Goal: Check status: Check status

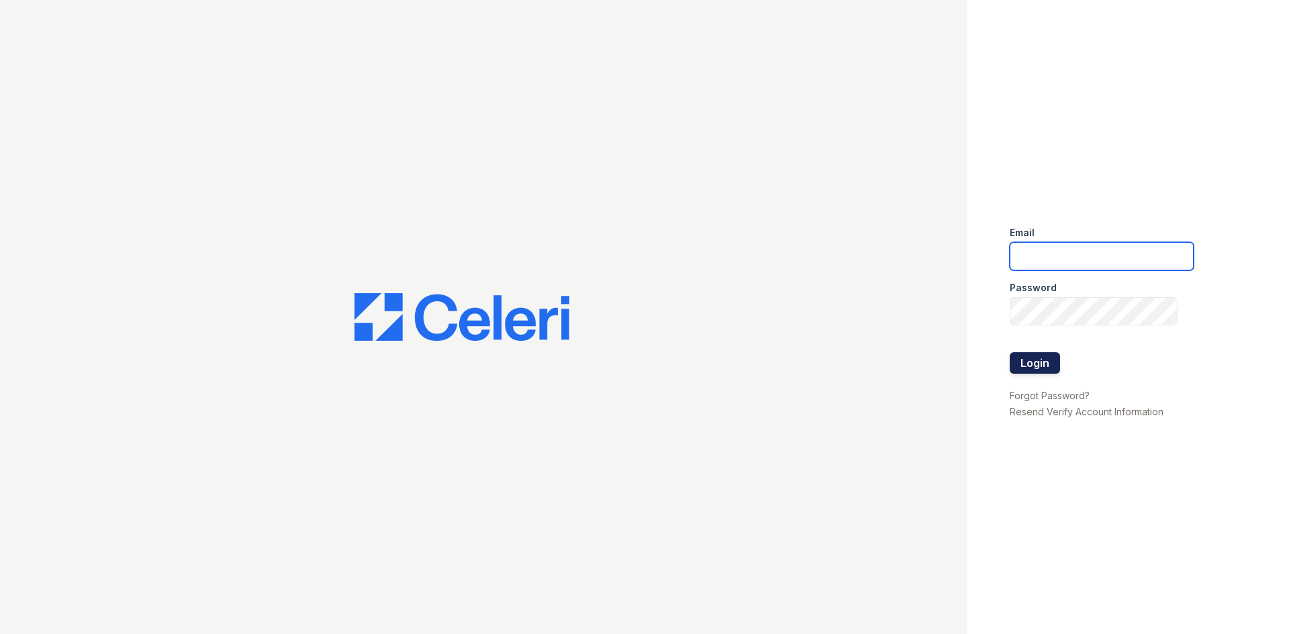
type input "byoung@trinity-pm.com"
click at [1020, 364] on button "Login" at bounding box center [1035, 362] width 50 height 21
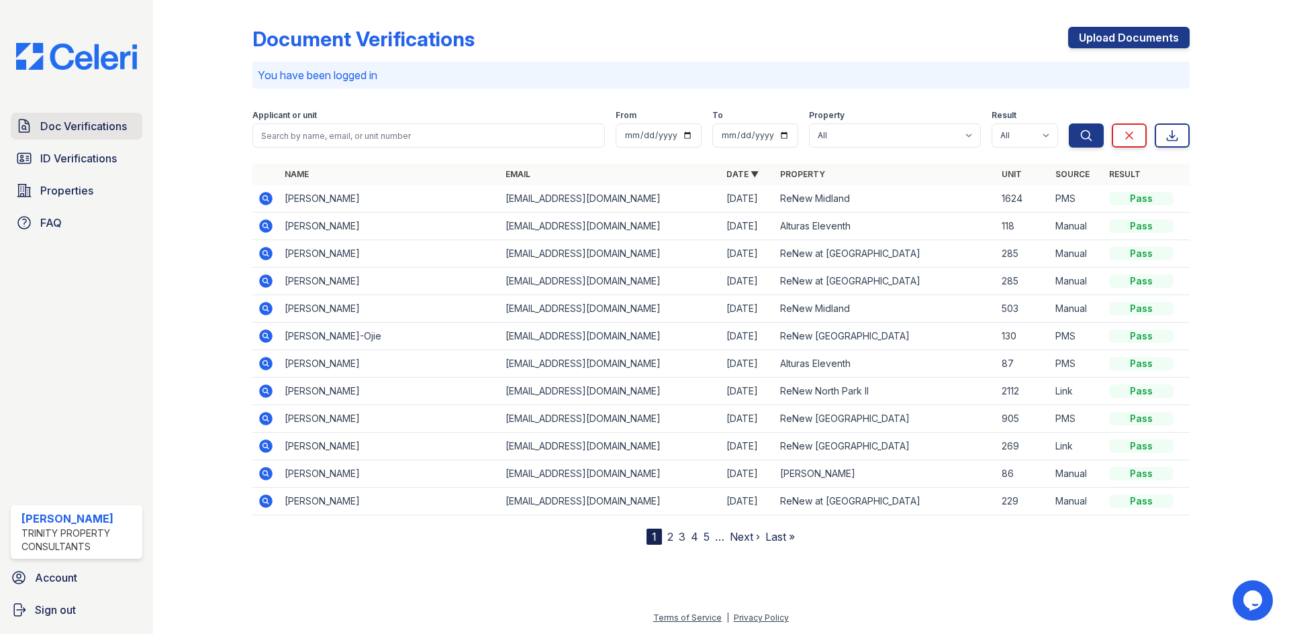
click at [98, 116] on link "Doc Verifications" at bounding box center [77, 126] width 132 height 27
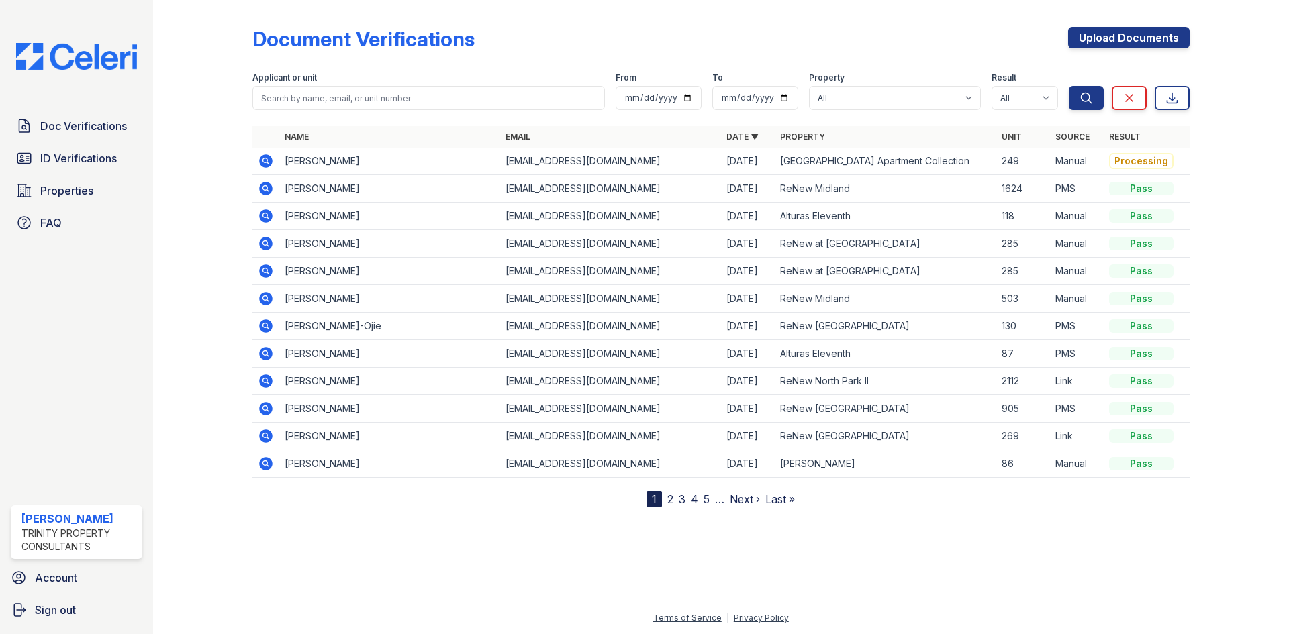
click at [671, 505] on link "2" at bounding box center [670, 499] width 6 height 13
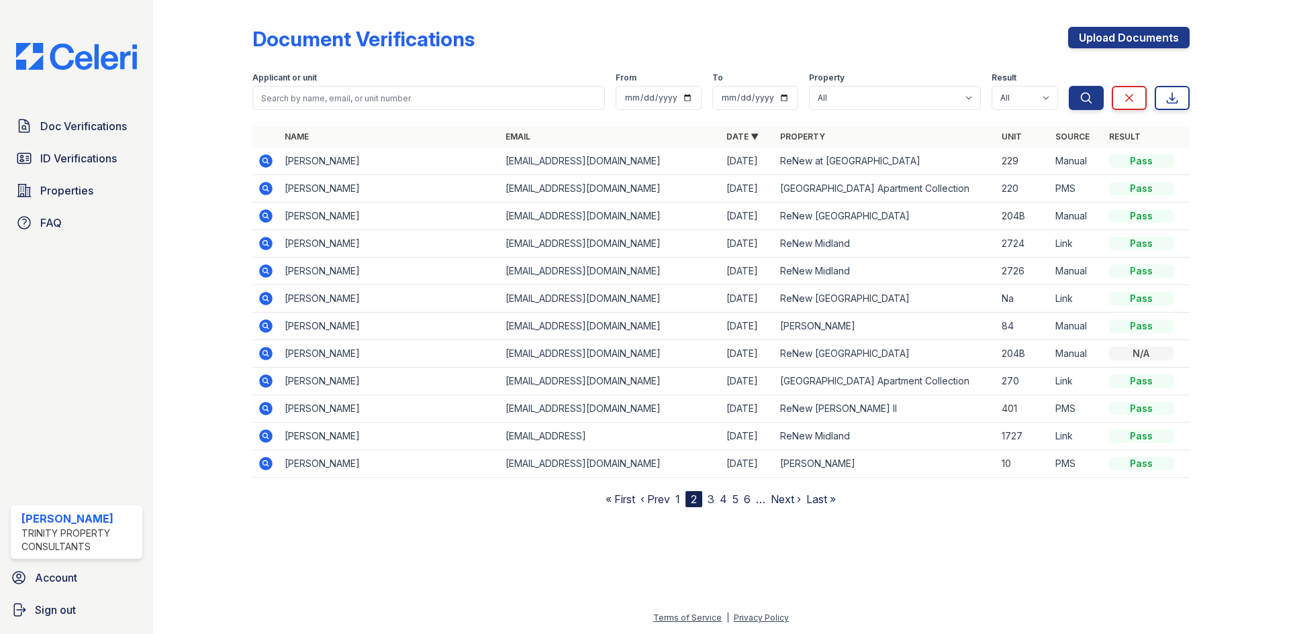
click at [269, 273] on icon at bounding box center [265, 270] width 13 height 13
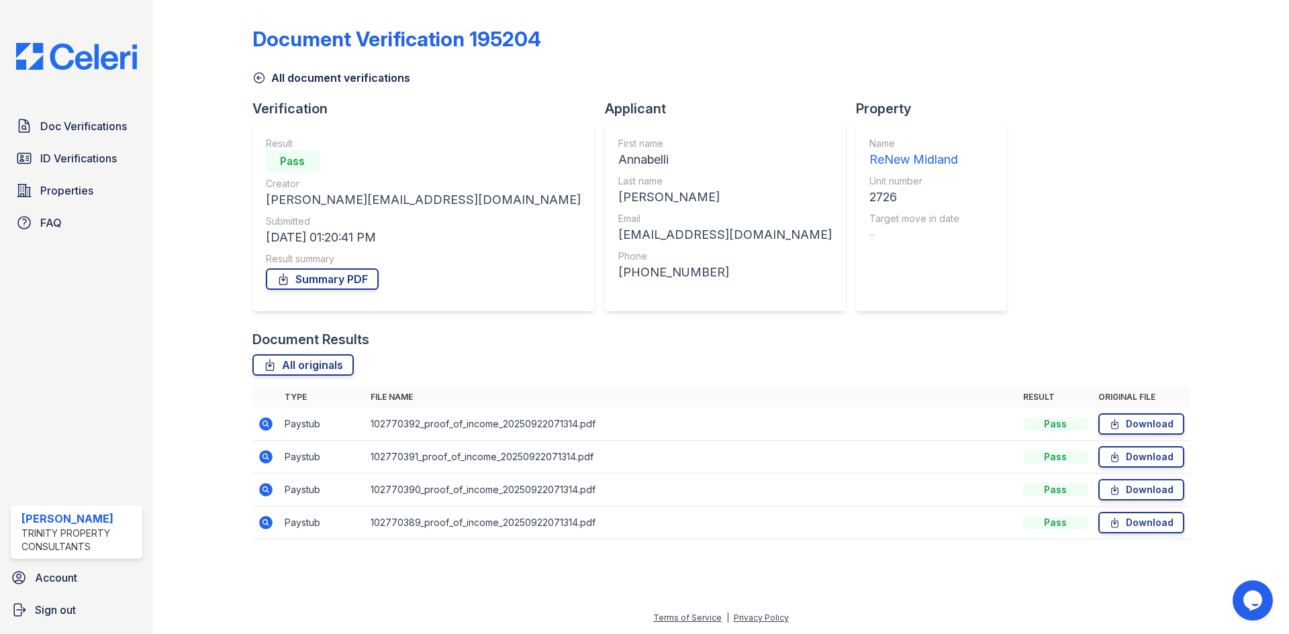
click at [262, 430] on icon at bounding box center [265, 424] width 13 height 13
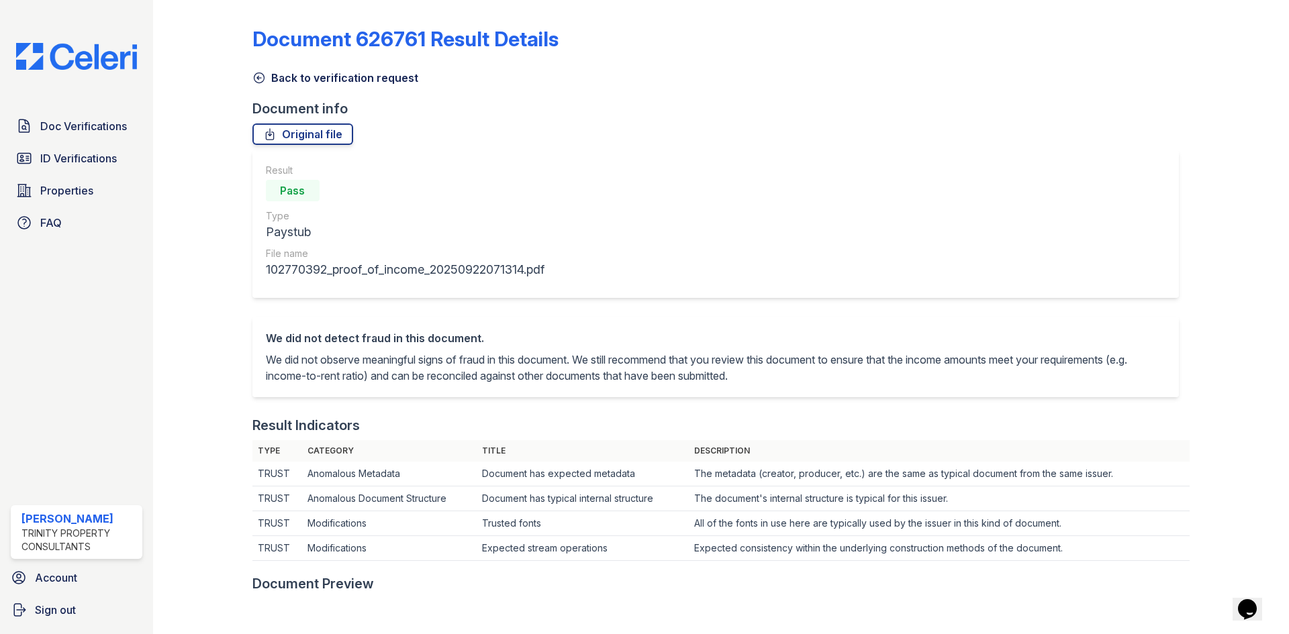
drag, startPoint x: 254, startPoint y: 73, endPoint x: 285, endPoint y: 109, distance: 46.7
click at [255, 74] on icon at bounding box center [258, 77] width 13 height 13
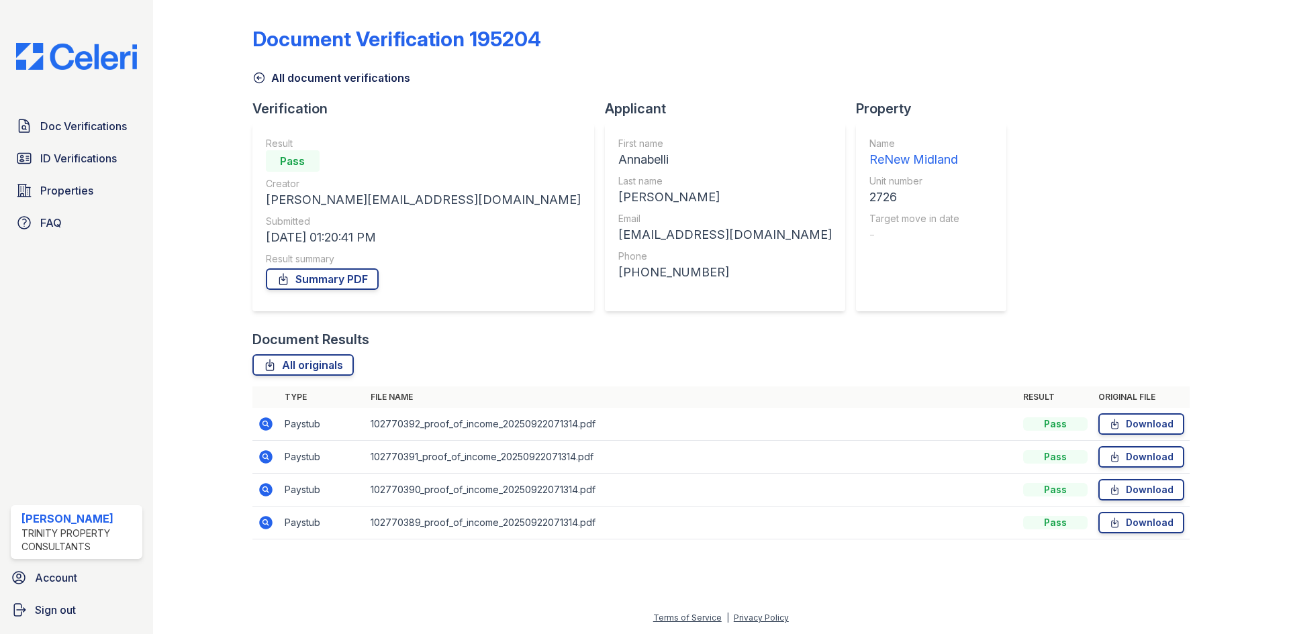
click at [273, 487] on icon at bounding box center [266, 490] width 16 height 16
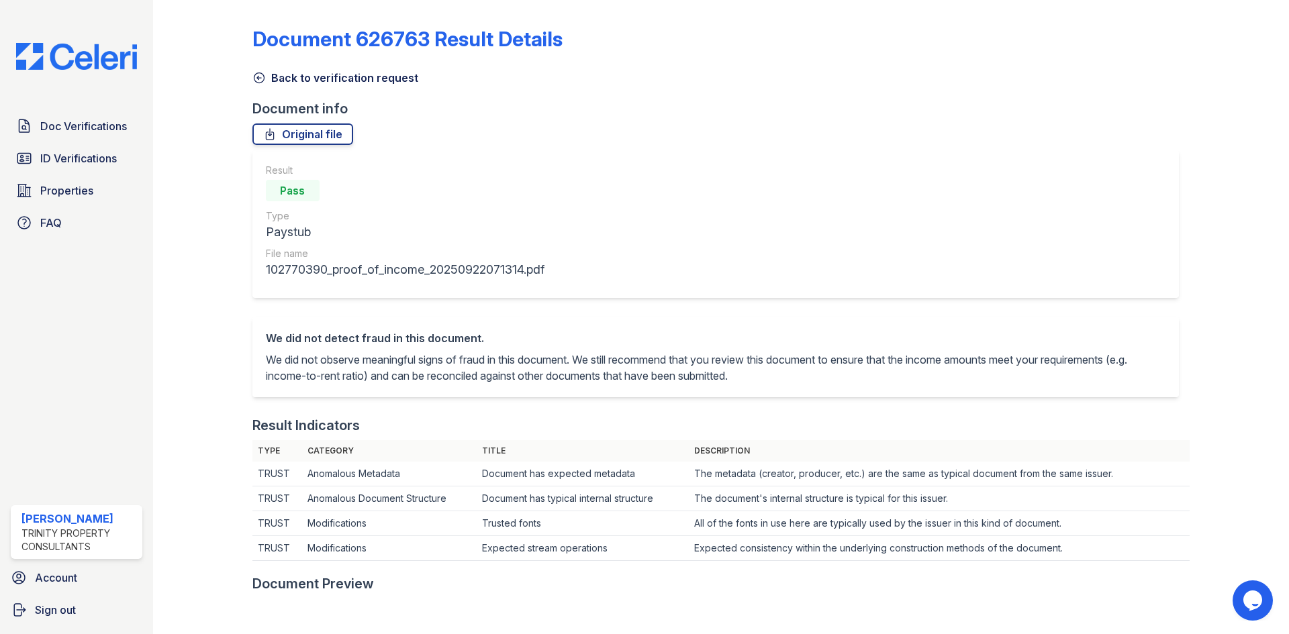
click at [262, 83] on icon at bounding box center [258, 77] width 13 height 13
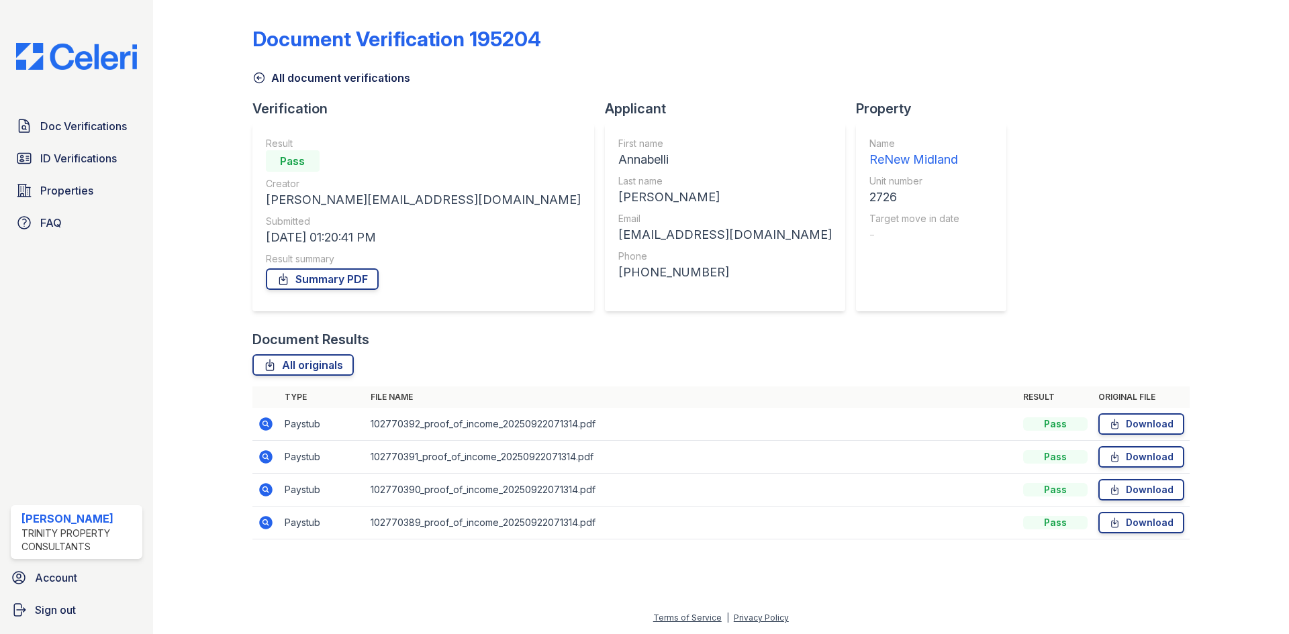
click at [265, 426] on icon at bounding box center [265, 424] width 13 height 13
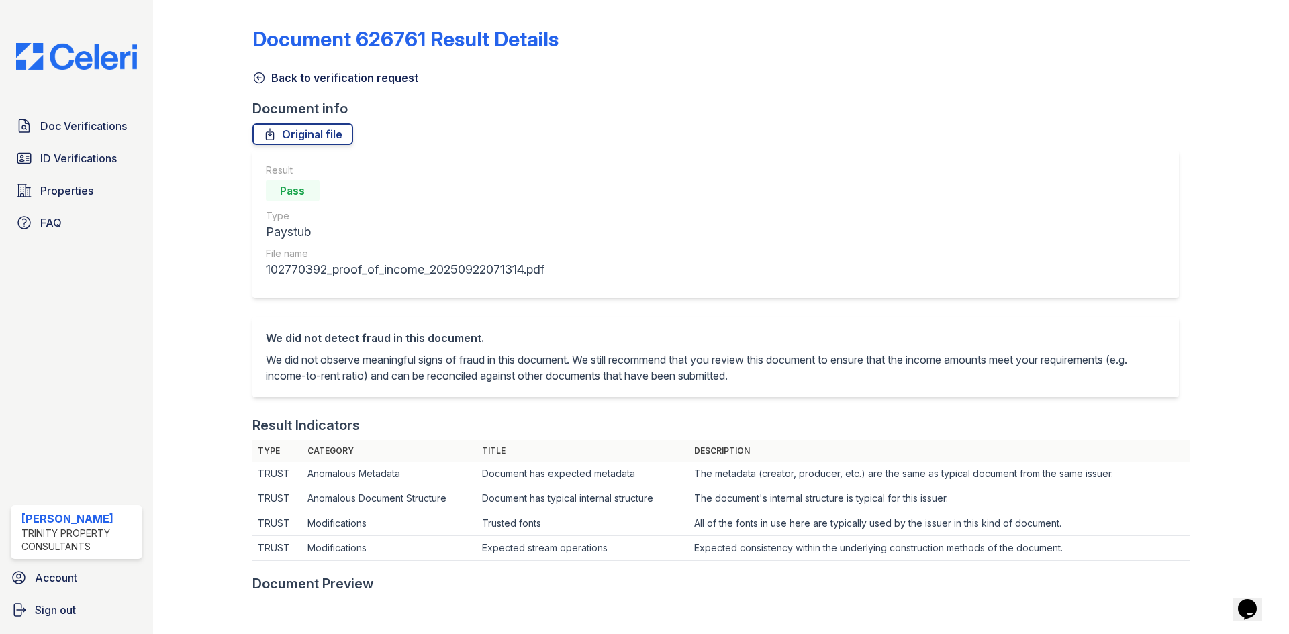
click at [258, 78] on icon at bounding box center [259, 78] width 10 height 10
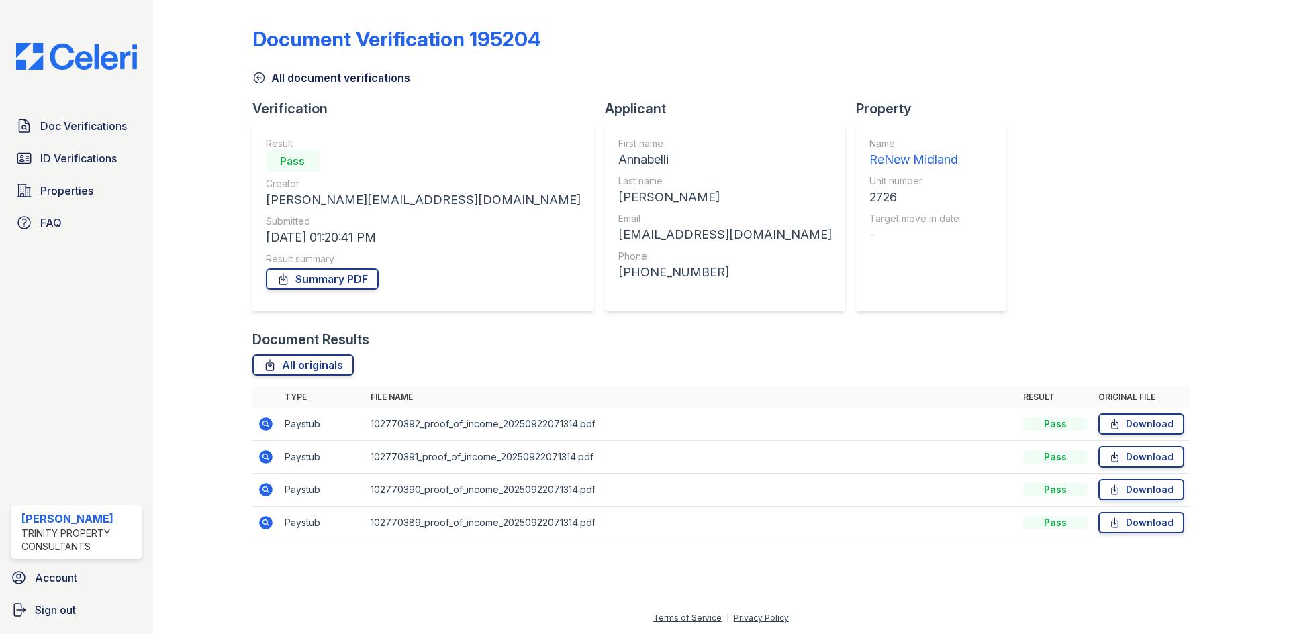
click at [264, 489] on icon at bounding box center [264, 488] width 3 height 3
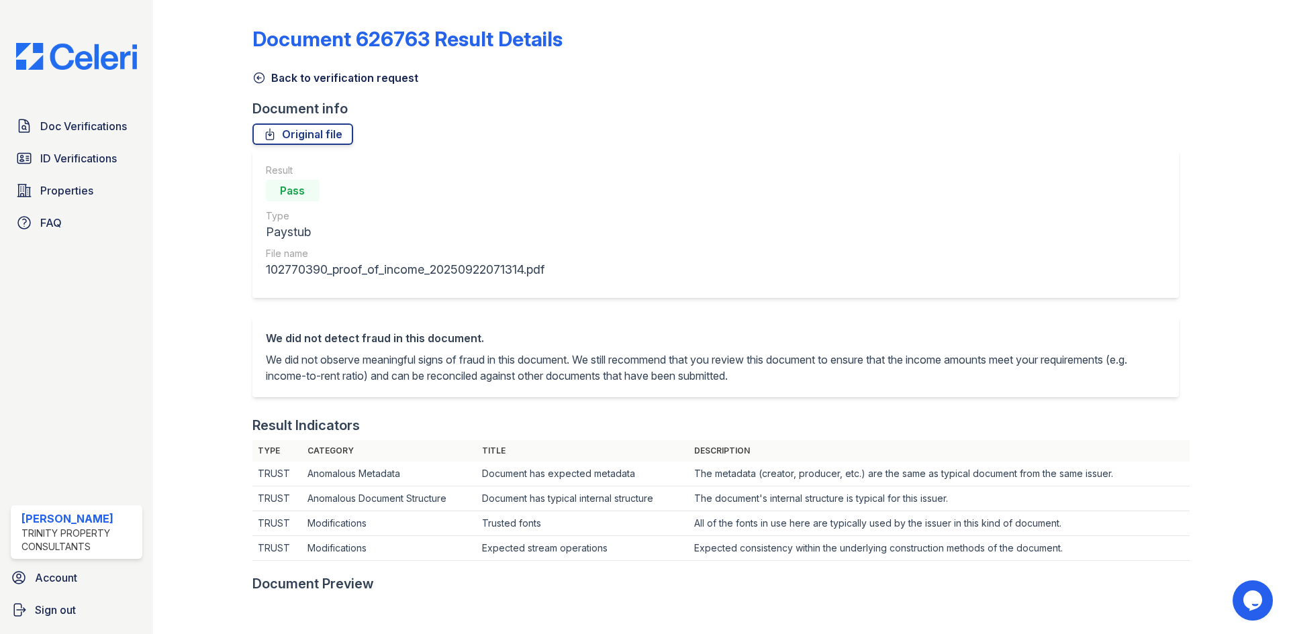
click at [265, 84] on link "Back to verification request" at bounding box center [335, 78] width 166 height 16
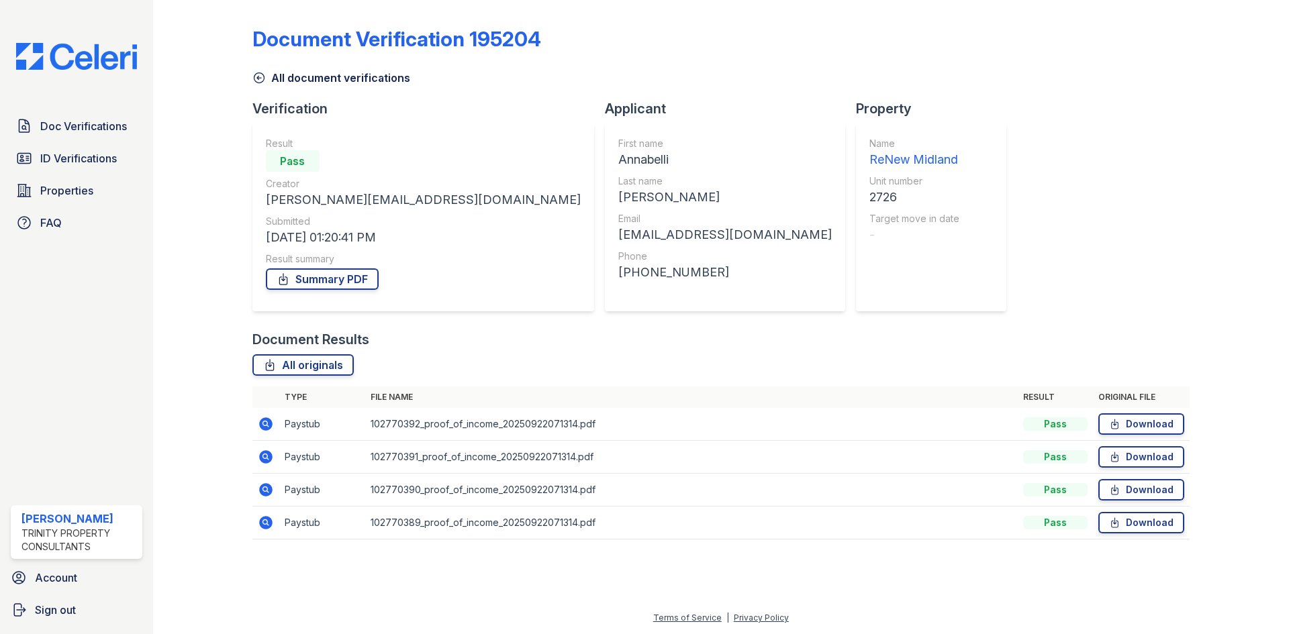
click at [266, 418] on icon at bounding box center [266, 424] width 16 height 16
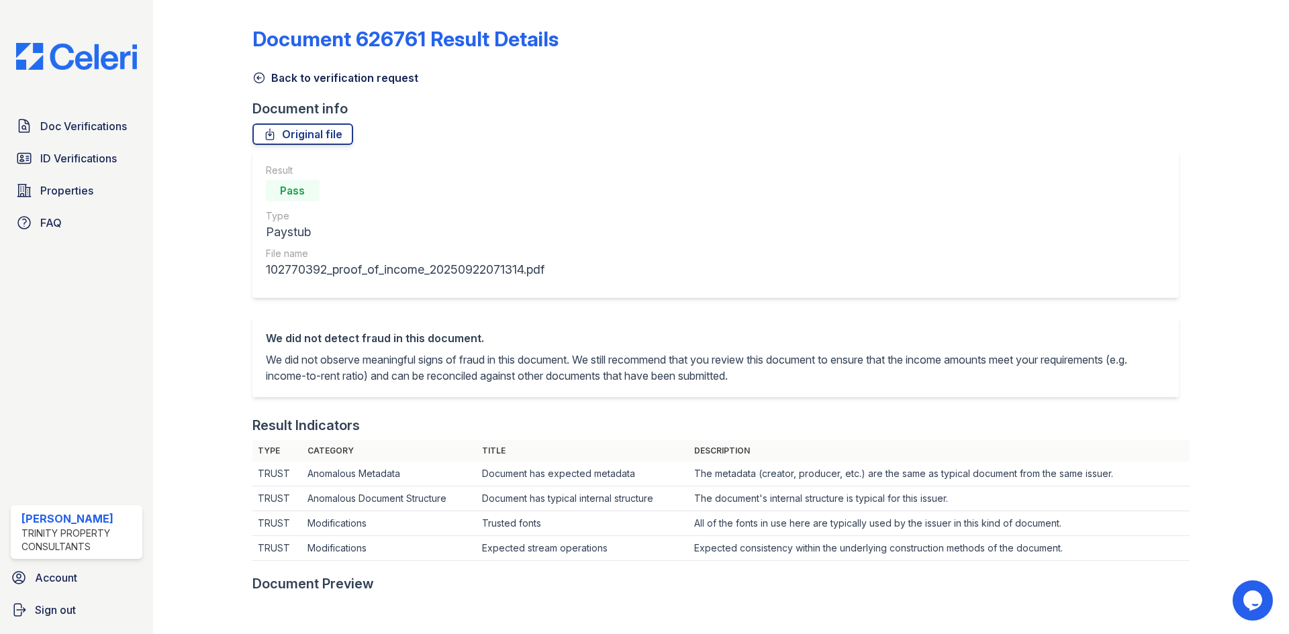
click at [256, 81] on icon at bounding box center [258, 77] width 13 height 13
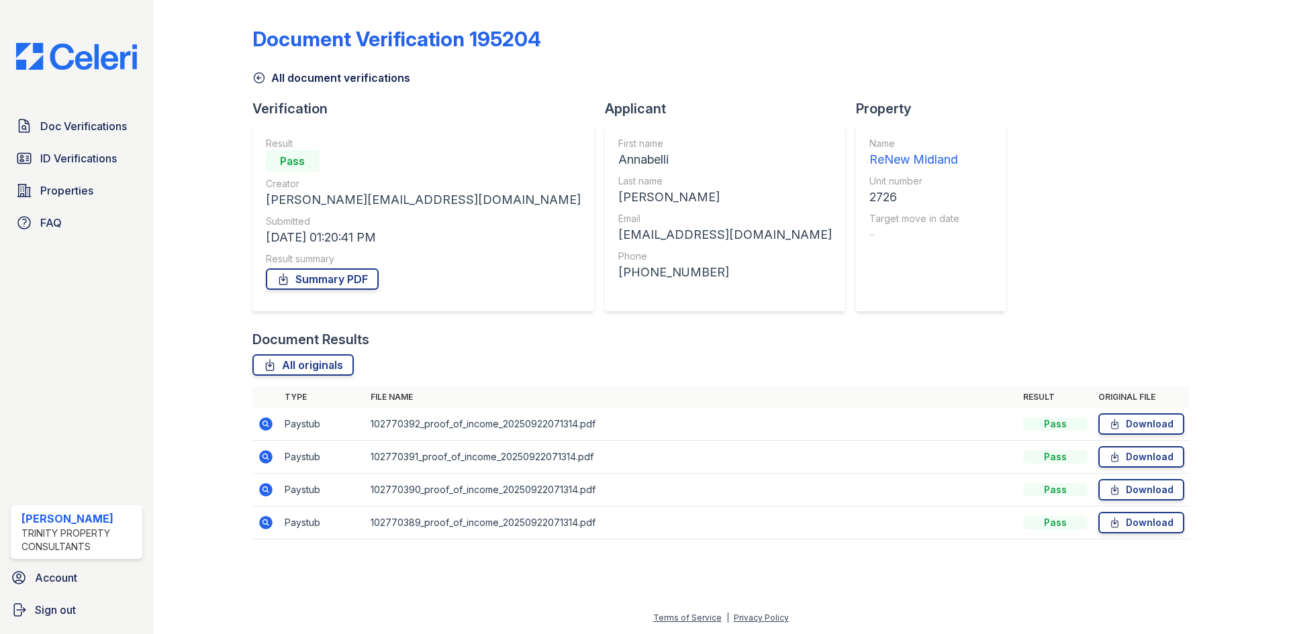
click at [266, 454] on icon at bounding box center [265, 456] width 13 height 13
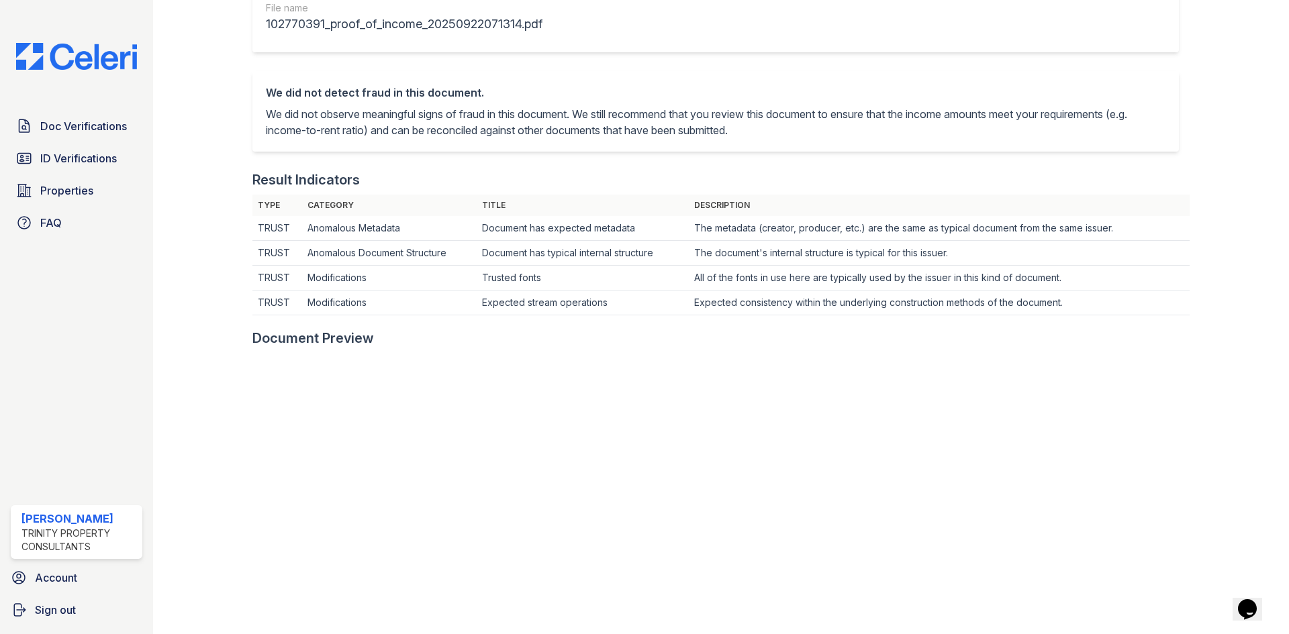
scroll to position [67, 0]
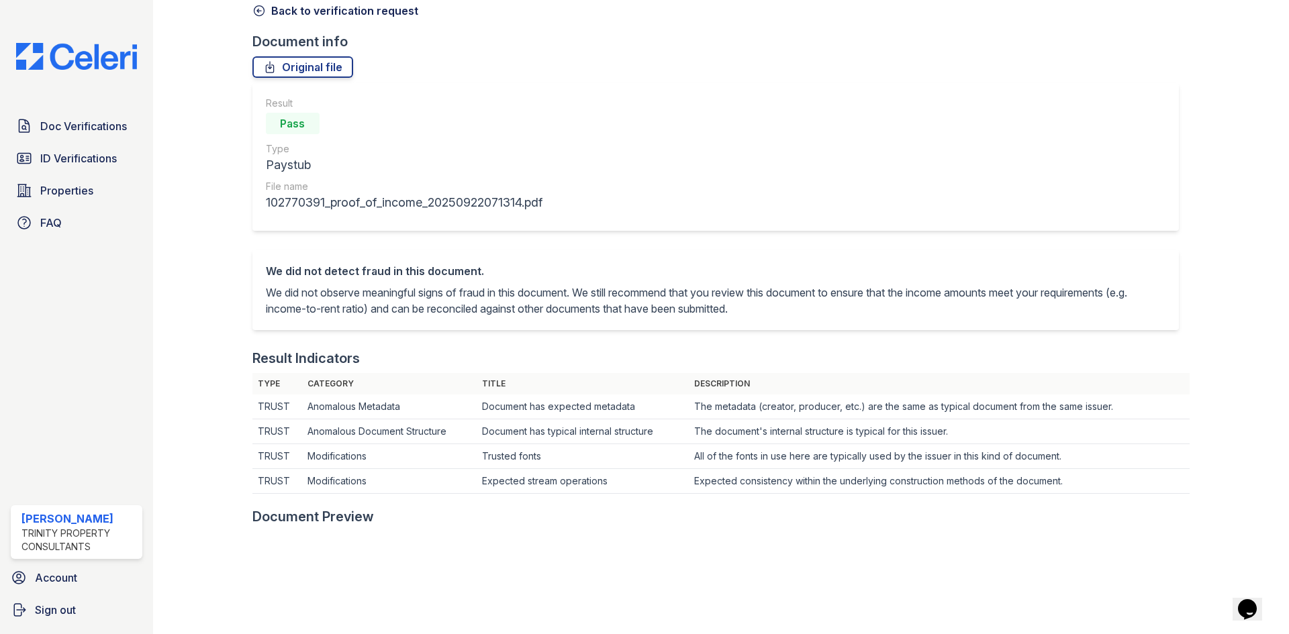
click at [262, 13] on icon at bounding box center [258, 10] width 13 height 13
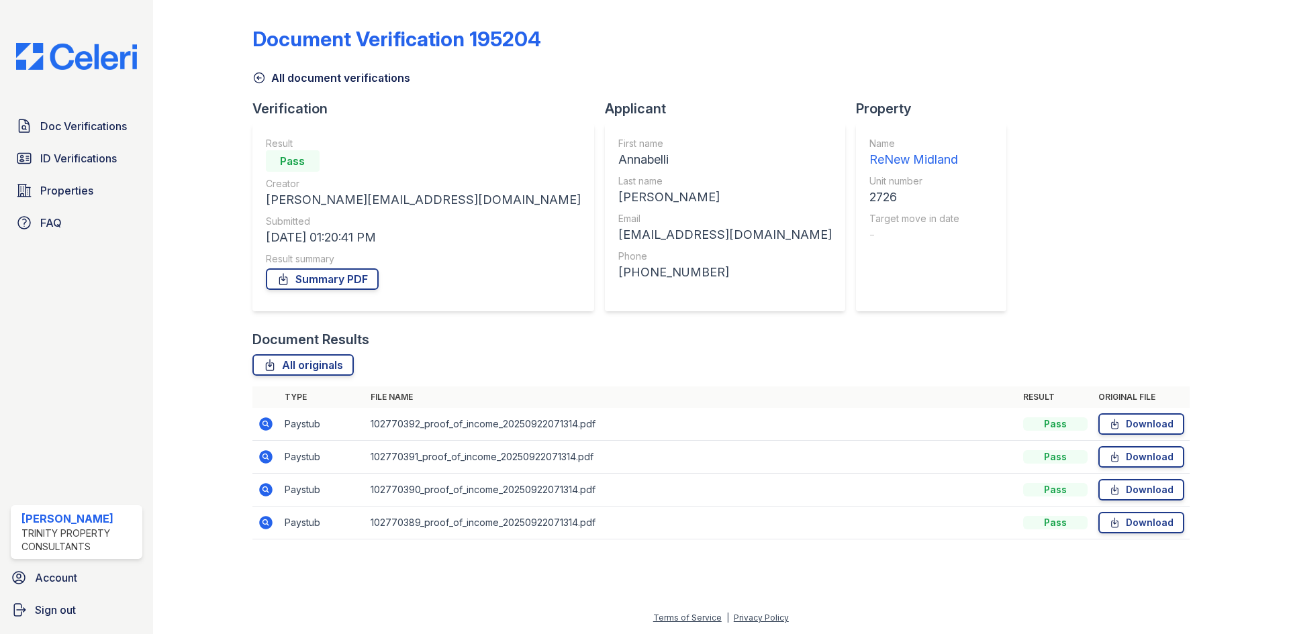
click at [268, 516] on icon at bounding box center [266, 523] width 16 height 16
